Goal: Check status: Check status

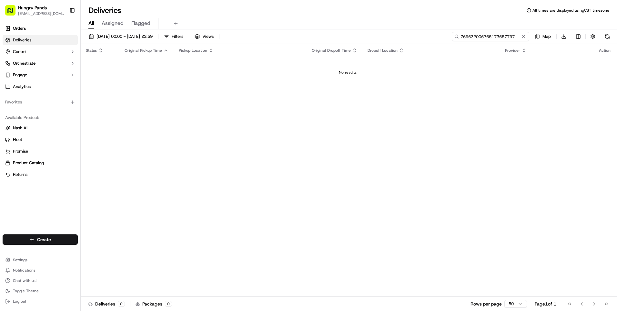
click at [512, 37] on input "769632006765173657797" at bounding box center [490, 36] width 77 height 9
paste input "2278087838652747811490"
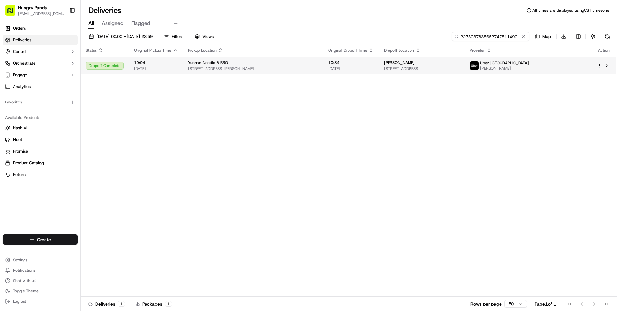
type input "2278087838652747811490"
click at [460, 69] on span "[STREET_ADDRESS]" at bounding box center [422, 68] width 76 height 5
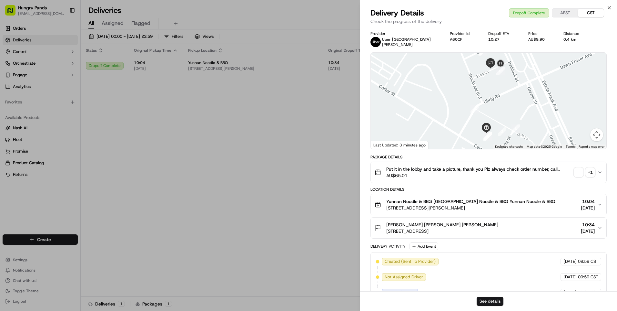
click at [590, 173] on div "+ 1" at bounding box center [590, 172] width 9 height 9
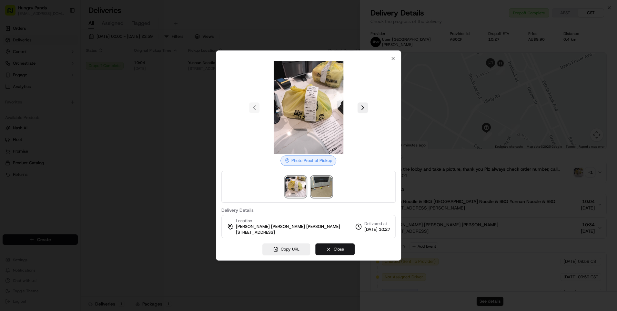
click at [320, 189] on img at bounding box center [321, 186] width 21 height 21
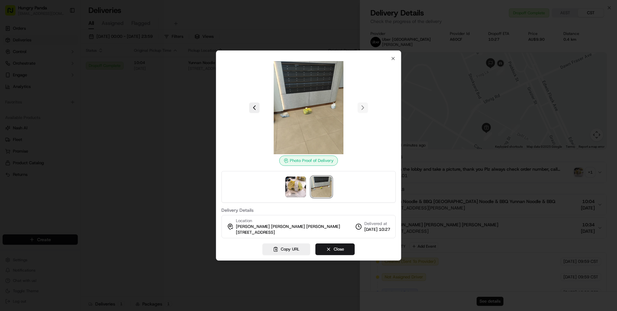
click at [173, 98] on div at bounding box center [308, 155] width 617 height 311
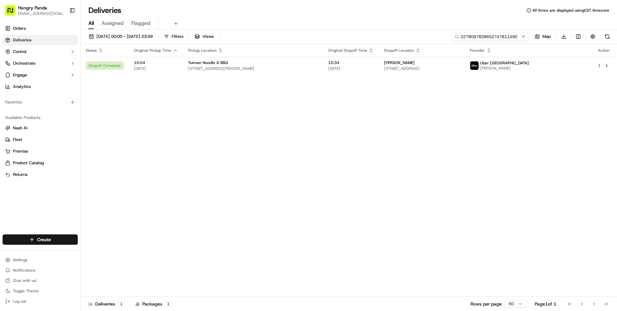
click at [502, 32] on input "2278087838652747811490" at bounding box center [490, 36] width 77 height 9
paste input "1375089938156771701736"
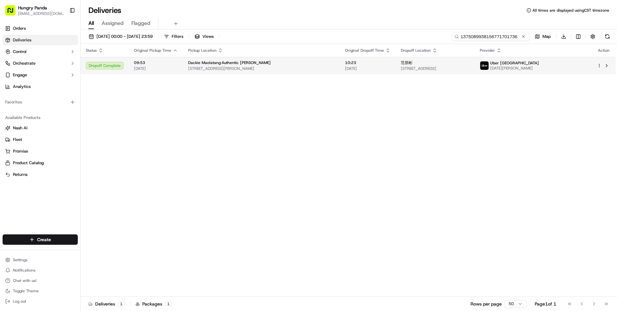
type input "1375089938156771701736"
click at [470, 68] on span "[STREET_ADDRESS]" at bounding box center [435, 68] width 69 height 5
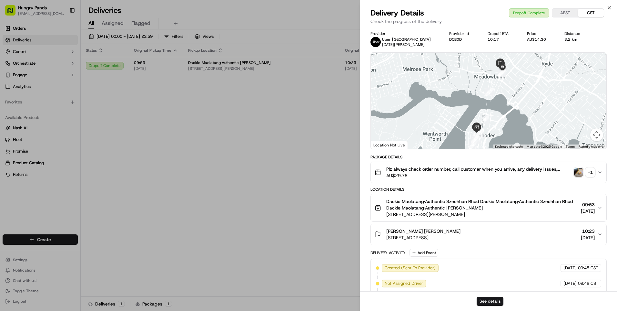
click at [589, 173] on div "+ 1" at bounding box center [590, 172] width 9 height 9
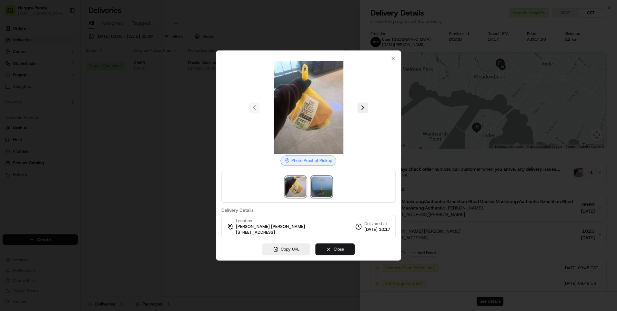
click at [311, 183] on img at bounding box center [321, 186] width 21 height 21
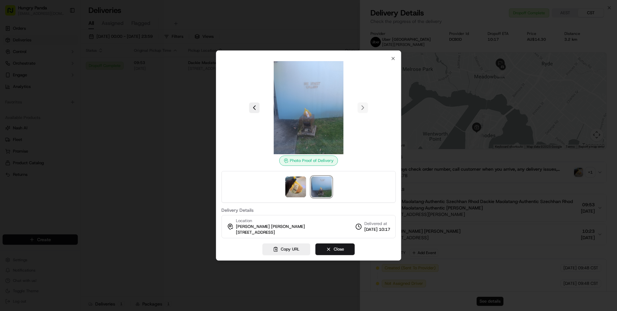
click at [192, 164] on div at bounding box center [308, 155] width 617 height 311
